Goal: Task Accomplishment & Management: Use online tool/utility

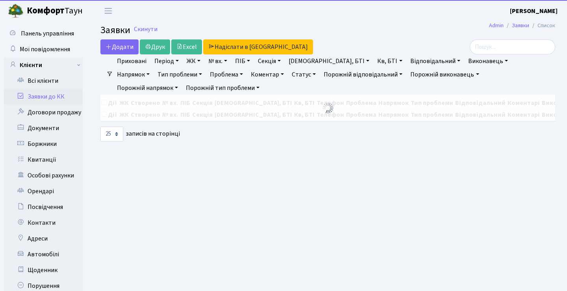
select select "25"
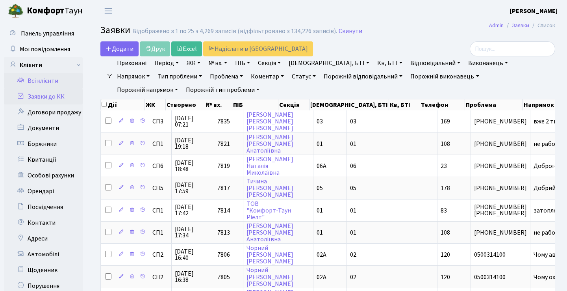
click at [44, 82] on link "Всі клієнти" at bounding box center [43, 81] width 79 height 16
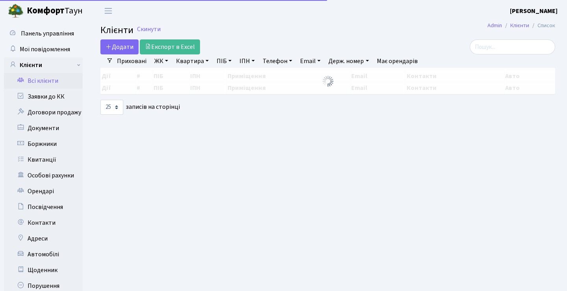
select select "25"
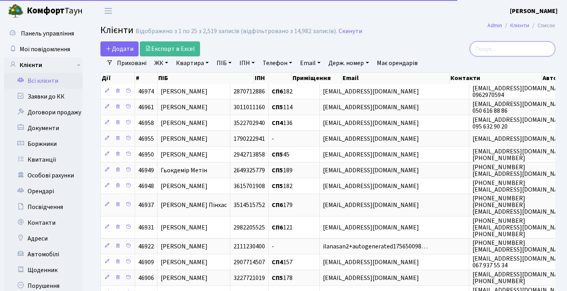
click at [489, 48] on input "search" at bounding box center [512, 48] width 85 height 15
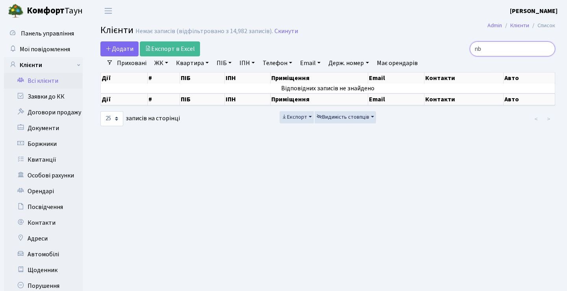
type input "n"
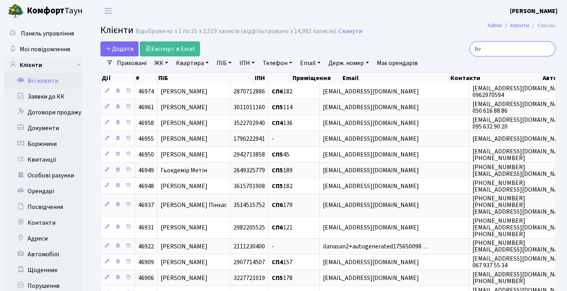
type input "b"
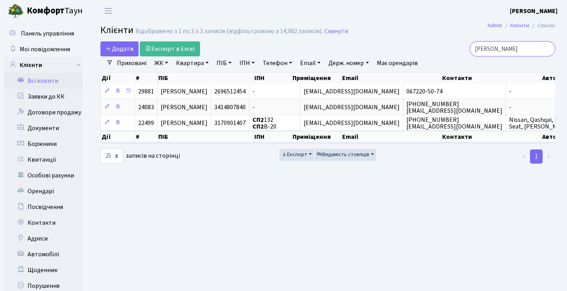
type input "[PERSON_NAME]"
click at [47, 86] on link "Всі клієнти" at bounding box center [43, 81] width 79 height 16
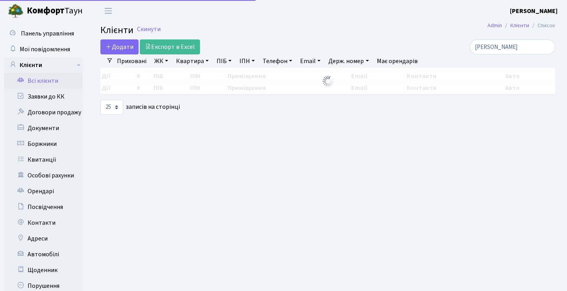
select select "25"
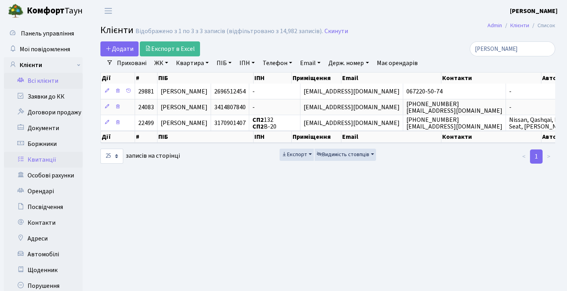
click at [47, 166] on link "Квитанції" at bounding box center [43, 160] width 79 height 16
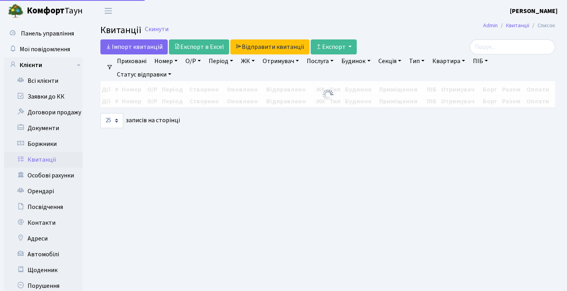
select select "25"
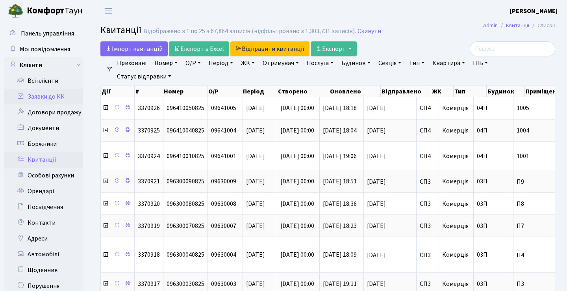
click at [58, 100] on link "Заявки до КК" at bounding box center [43, 97] width 79 height 16
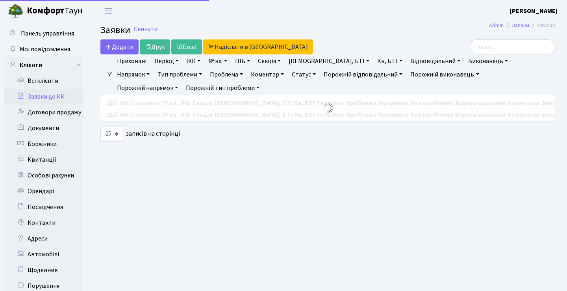
select select "25"
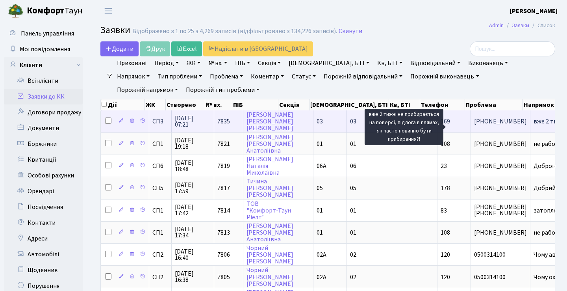
click at [534, 126] on span "вже 2 тижні не[...]" at bounding box center [558, 121] width 49 height 9
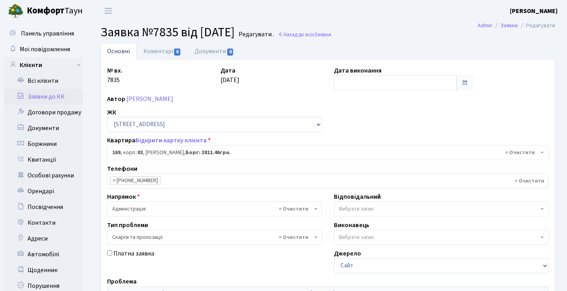
select select "20891"
select select "55"
click at [331, 36] on link "Назад до всіх Заявки" at bounding box center [304, 34] width 53 height 7
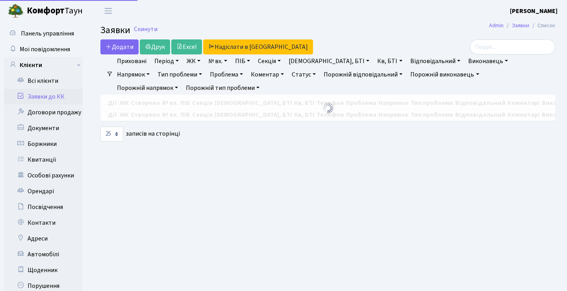
select select "25"
